Goal: Communication & Community: Answer question/provide support

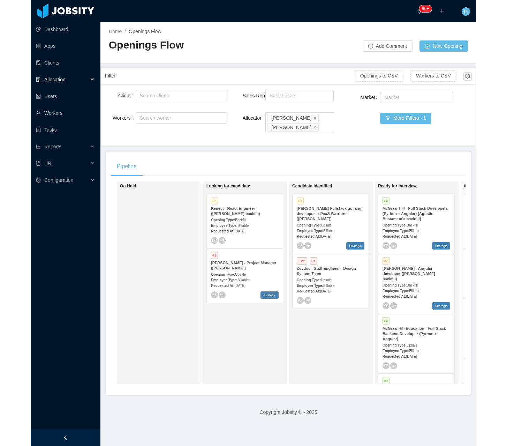
scroll to position [0, 92]
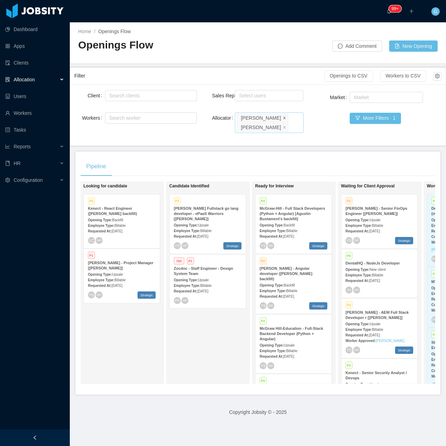
click at [283, 115] on span at bounding box center [284, 117] width 3 height 6
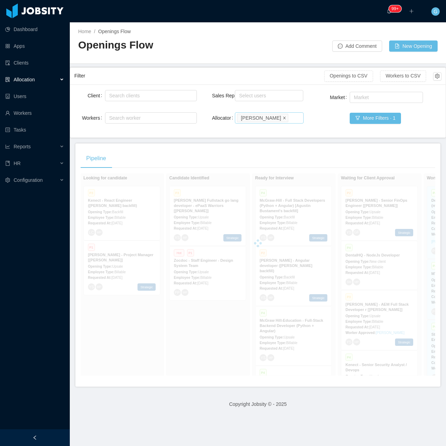
click at [283, 117] on icon "icon: close" at bounding box center [284, 117] width 3 height 3
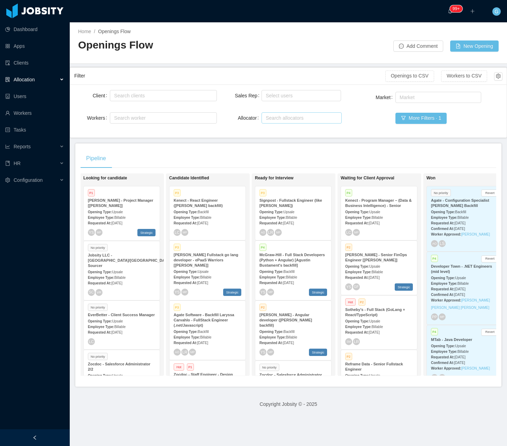
click at [272, 120] on div "Search allocators" at bounding box center [300, 117] width 69 height 7
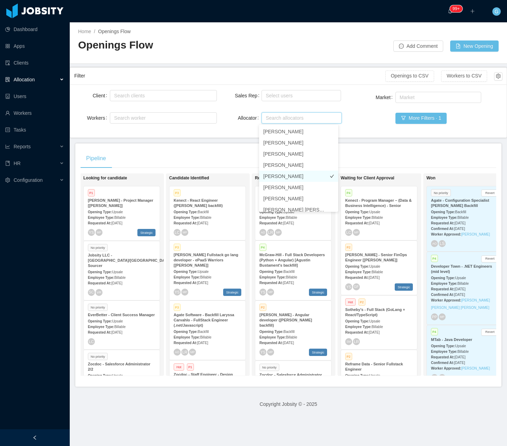
click at [282, 176] on li "Luisa Romero" at bounding box center [298, 176] width 79 height 11
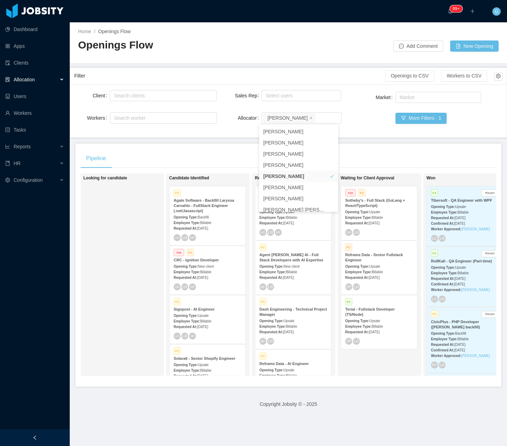
click at [380, 129] on div "Market Market More Filters · 1" at bounding box center [431, 111] width 143 height 43
click at [379, 217] on span "Billable" at bounding box center [377, 218] width 11 height 4
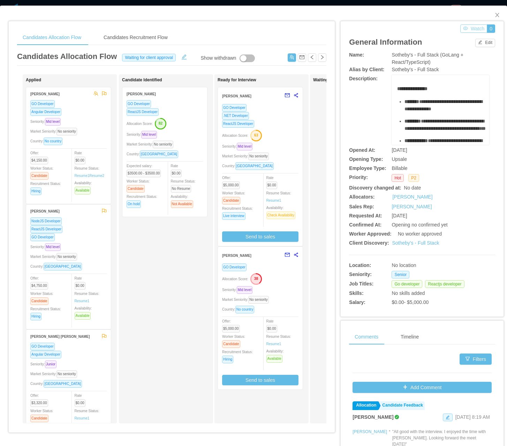
click at [445, 27] on button "Watch" at bounding box center [473, 28] width 27 height 8
click at [445, 16] on icon "icon: close" at bounding box center [498, 15] width 6 height 6
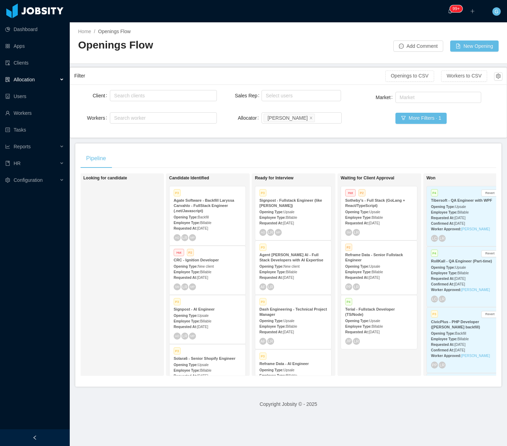
click at [380, 278] on span "Sep 9th, 2025" at bounding box center [374, 278] width 11 height 4
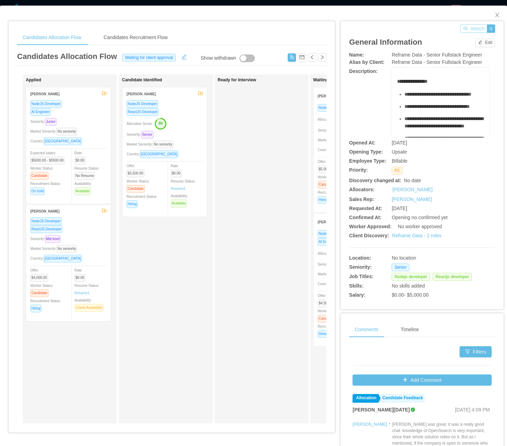
click at [445, 31] on button "Watch" at bounding box center [473, 28] width 27 height 8
click at [445, 17] on icon "icon: close" at bounding box center [498, 15] width 6 height 6
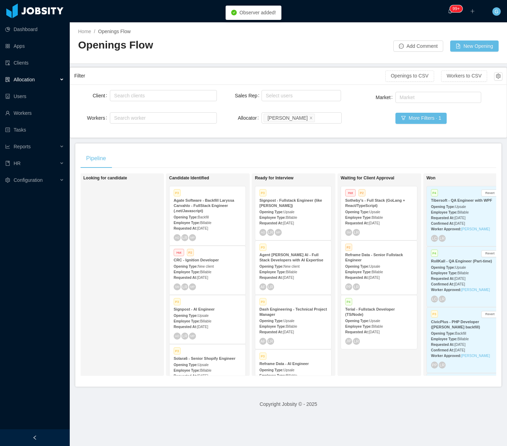
click at [384, 322] on div "Employee Type: Billable" at bounding box center [379, 325] width 68 height 7
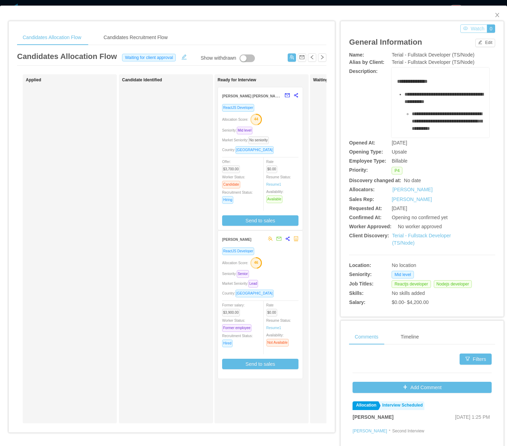
click at [445, 27] on button "Watch" at bounding box center [473, 28] width 27 height 8
click at [445, 15] on icon "icon: close" at bounding box center [498, 15] width 6 height 6
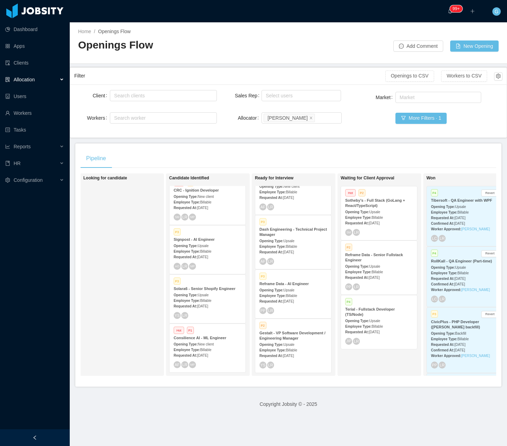
scroll to position [80, 0]
click at [308, 355] on div "Requested At: Aug 29th, 2025" at bounding box center [294, 354] width 68 height 7
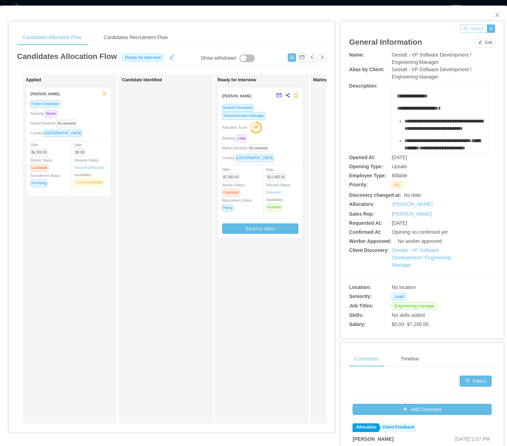
click at [445, 28] on button "Watch" at bounding box center [473, 28] width 27 height 8
click at [445, 15] on icon "icon: close" at bounding box center [498, 15] width 6 height 6
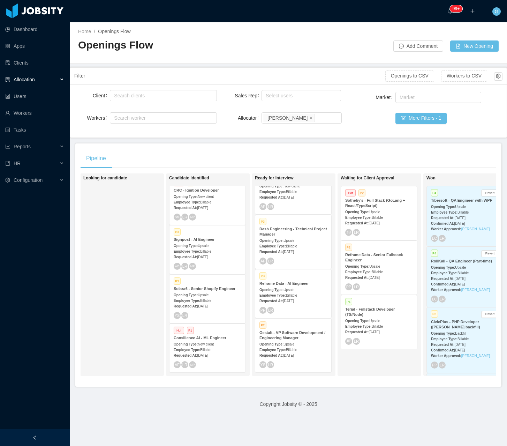
click at [312, 299] on div "Requested At: Sep 9th, 2025" at bounding box center [294, 300] width 68 height 7
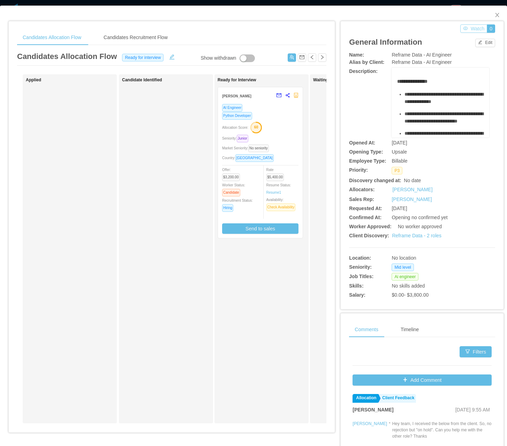
click at [445, 30] on button "Watch" at bounding box center [473, 28] width 27 height 8
click at [445, 16] on icon "icon: close" at bounding box center [498, 15] width 6 height 6
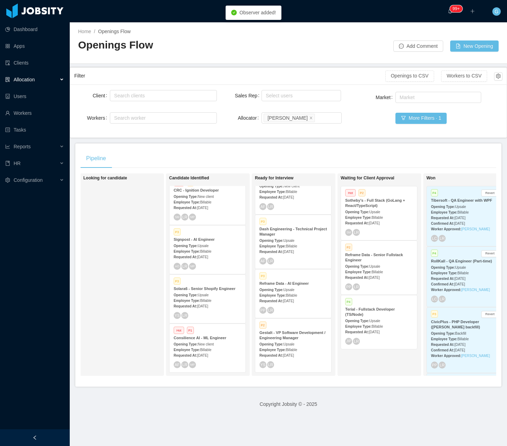
click at [295, 242] on div "Employee Type: Billable" at bounding box center [294, 245] width 68 height 7
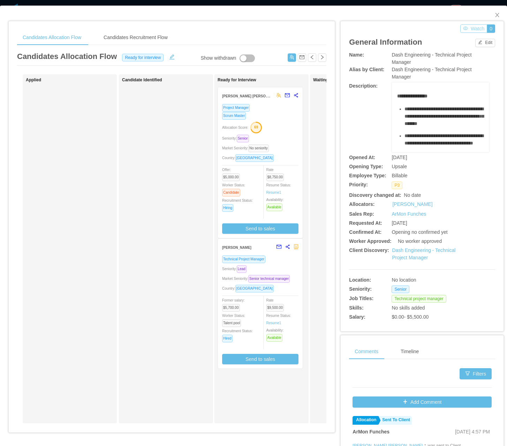
click at [445, 31] on button "Watch" at bounding box center [473, 28] width 27 height 8
click at [445, 14] on icon "icon: close" at bounding box center [498, 15] width 6 height 6
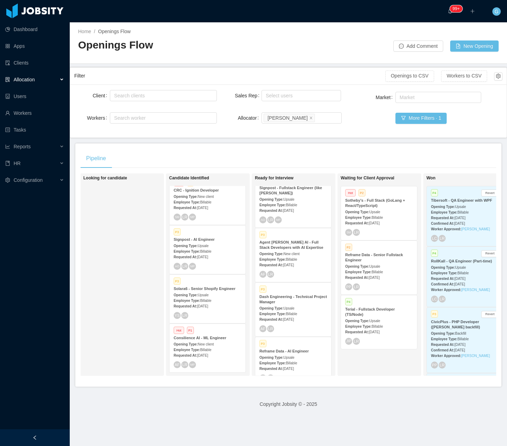
scroll to position [10, 0]
click at [298, 258] on span "New client" at bounding box center [292, 256] width 16 height 4
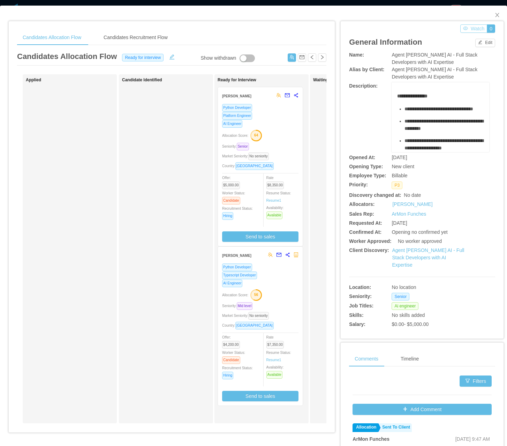
click at [445, 29] on button "Watch" at bounding box center [473, 28] width 27 height 8
click at [445, 17] on span "Close" at bounding box center [498, 16] width 20 height 20
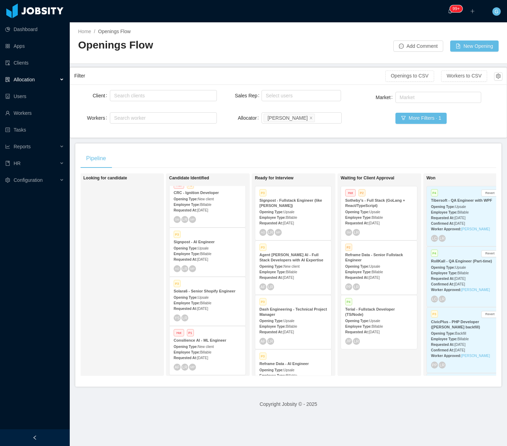
scroll to position [70, 0]
click at [220, 301] on div "Employee Type: Billable" at bounding box center [208, 300] width 68 height 7
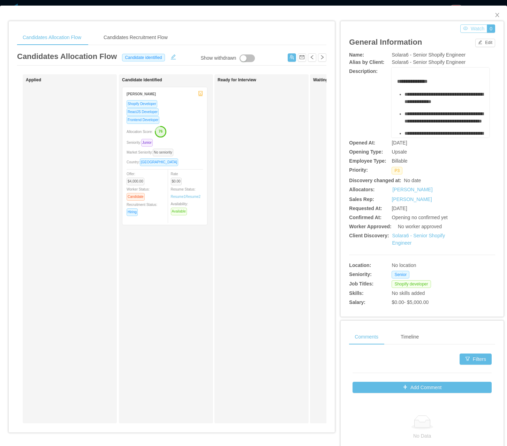
click at [445, 31] on button "Watch" at bounding box center [473, 28] width 27 height 8
click at [445, 13] on span "Close" at bounding box center [498, 16] width 20 height 20
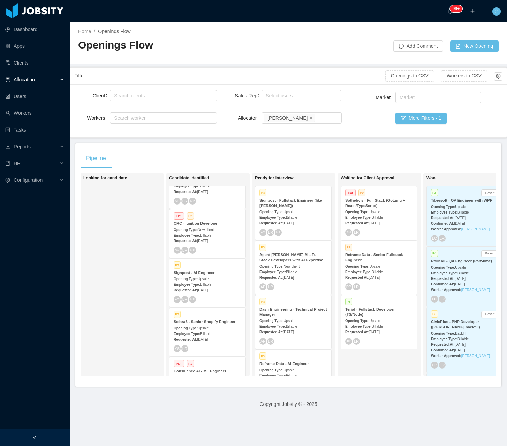
scroll to position [35, 0]
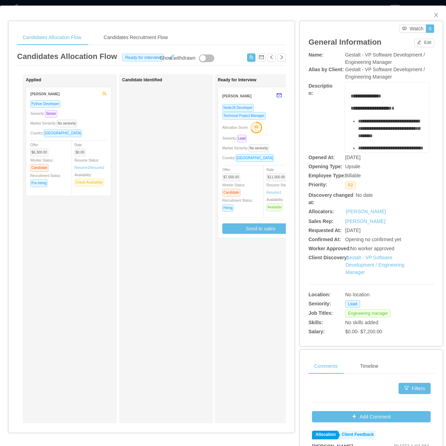
scroll to position [35, 0]
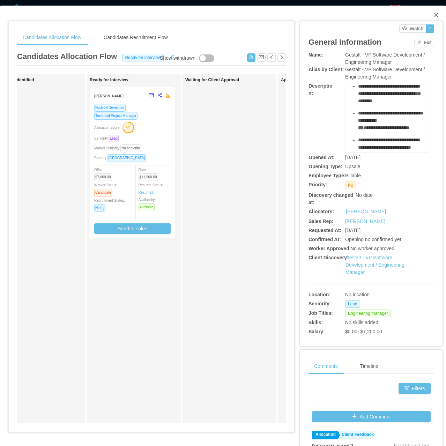
click at [433, 14] on icon "icon: close" at bounding box center [436, 15] width 6 height 6
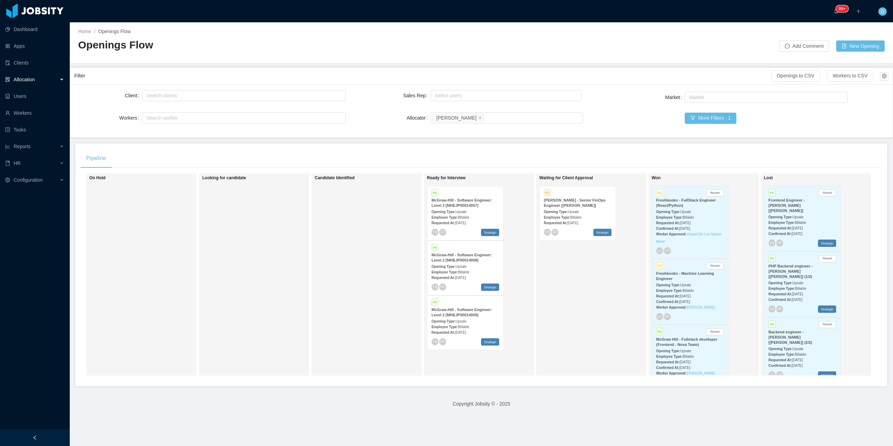
click at [466, 315] on strong "McGraw-Hill - Software Engineer: Level 2 [MHEJP00014059]" at bounding box center [462, 312] width 61 height 9
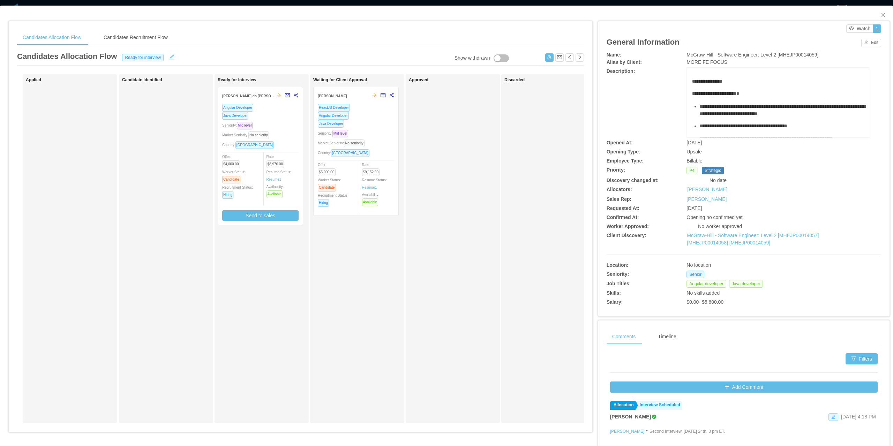
click at [370, 113] on div "Angular Developer" at bounding box center [356, 116] width 76 height 8
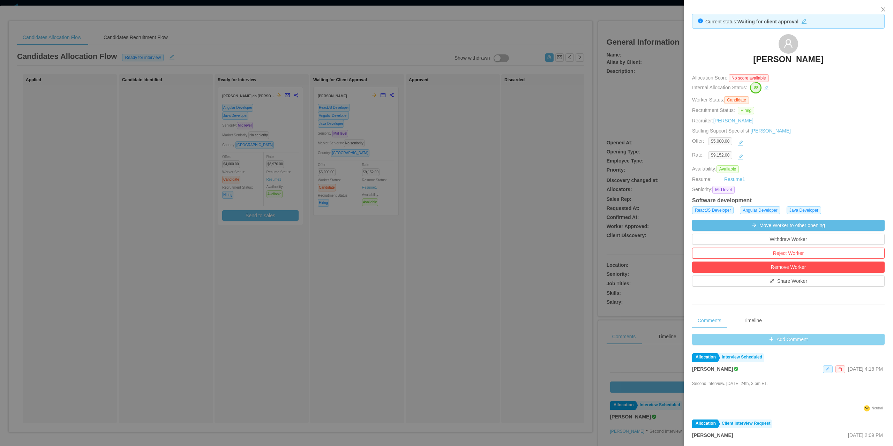
click at [757, 339] on button "Add Comment" at bounding box center [788, 339] width 193 height 11
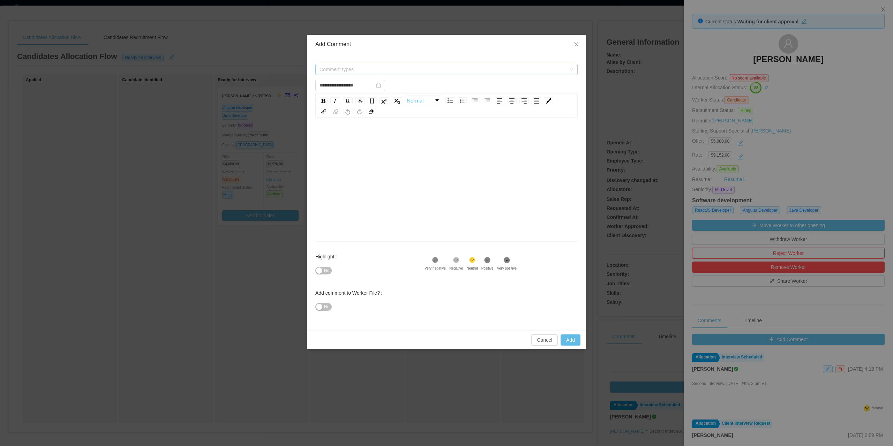
click at [352, 65] on span "Comment types" at bounding box center [444, 69] width 249 height 10
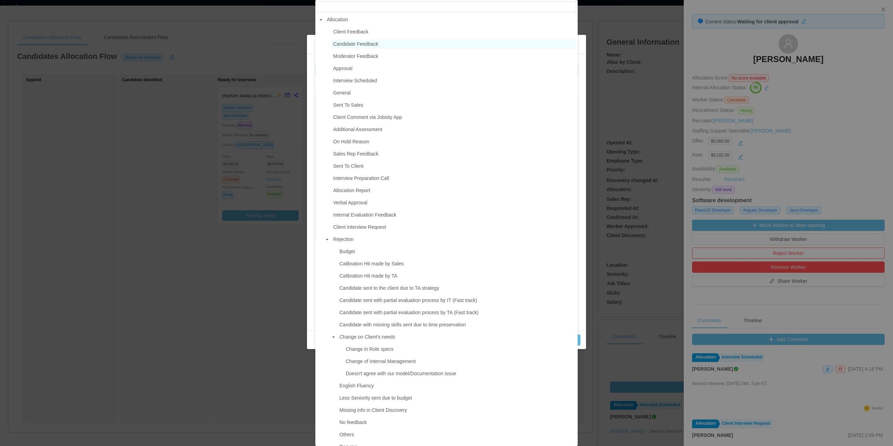
click at [369, 47] on span "Candidate Feedback" at bounding box center [355, 44] width 45 height 6
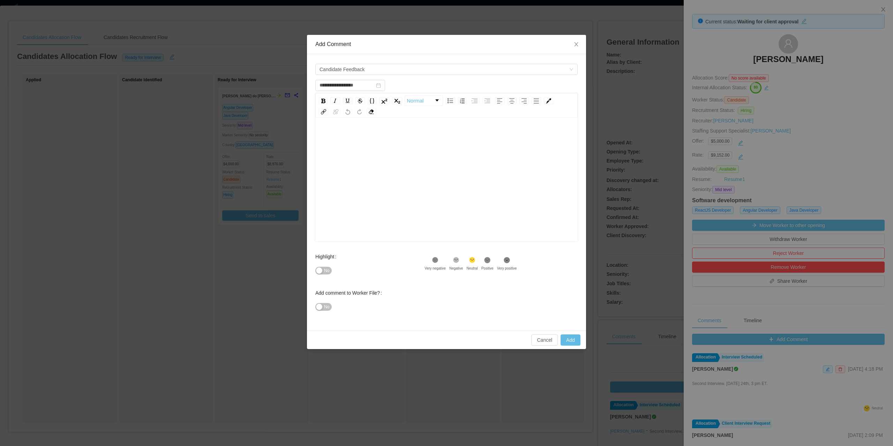
click at [333, 144] on div "rdw-editor" at bounding box center [447, 190] width 252 height 122
type input "**********"
click at [355, 138] on div "rdw-editor" at bounding box center [447, 136] width 252 height 14
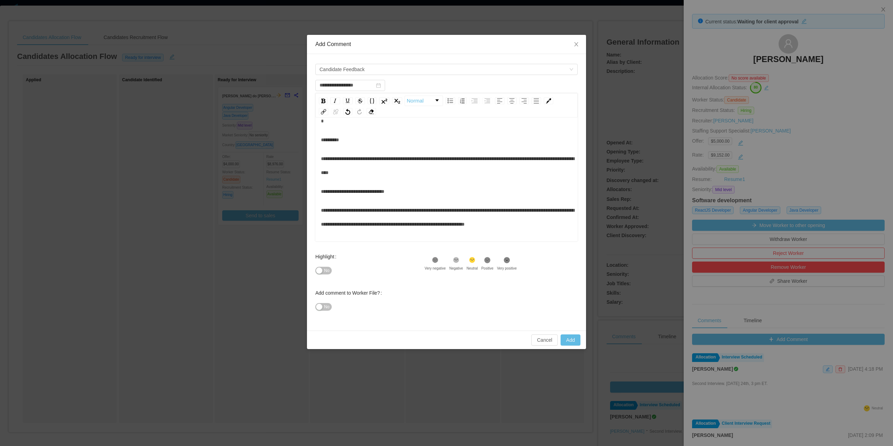
scroll to position [19, 0]
drag, startPoint x: 349, startPoint y: 206, endPoint x: 312, endPoint y: 202, distance: 37.8
click at [312, 202] on div "**********" at bounding box center [446, 192] width 279 height 277
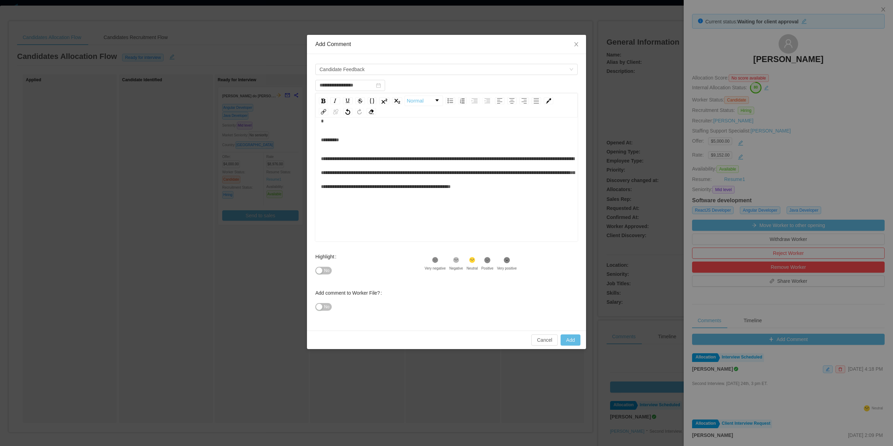
click at [326, 267] on div "No" at bounding box center [369, 271] width 109 height 14
click at [329, 272] on span "No" at bounding box center [326, 270] width 5 height 7
click at [339, 141] on span "**********" at bounding box center [330, 139] width 18 height 5
click at [322, 140] on span "**********" at bounding box center [330, 139] width 18 height 5
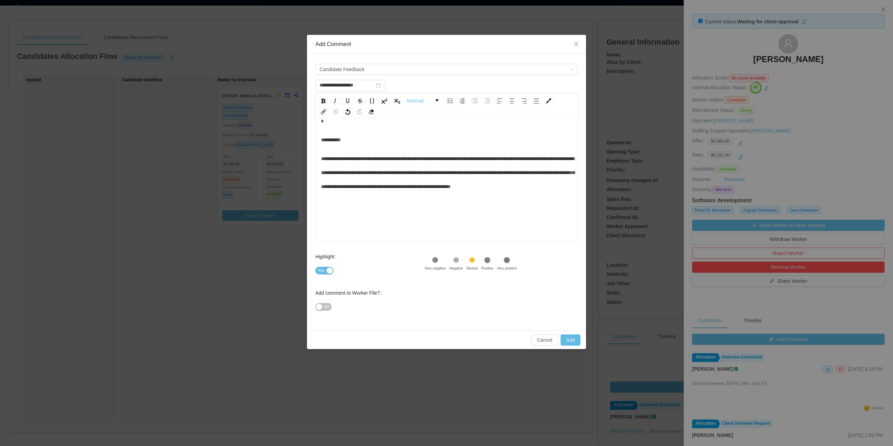
click at [413, 194] on div "**********" at bounding box center [447, 173] width 252 height 42
type input "**********"
click at [569, 342] on button "Add" at bounding box center [571, 340] width 20 height 11
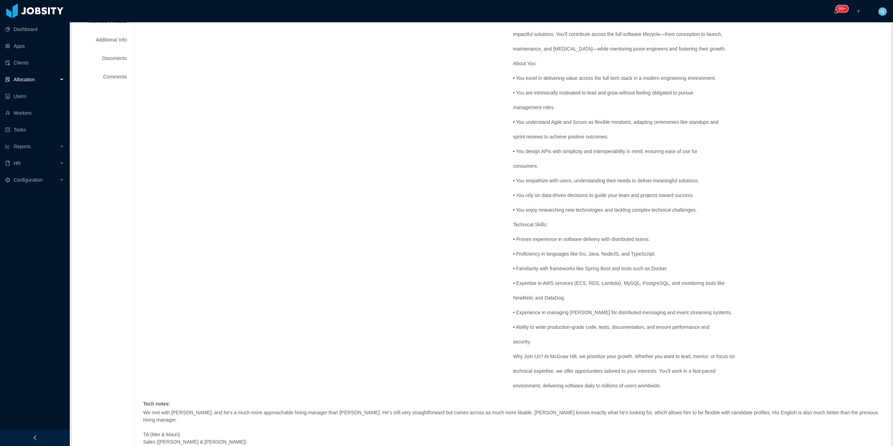
scroll to position [174, 0]
